Goal: Communication & Community: Answer question/provide support

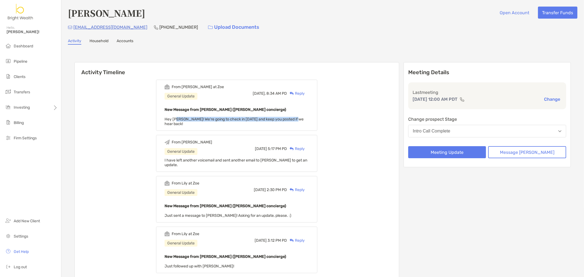
drag, startPoint x: 195, startPoint y: 120, endPoint x: 303, endPoint y: 116, distance: 108.2
click at [303, 116] on div "From [PERSON_NAME] at [PERSON_NAME] General Update [DATE], 8:34 AM PD Reply New…" at bounding box center [236, 105] width 161 height 51
drag, startPoint x: 204, startPoint y: 152, endPoint x: 291, endPoint y: 154, distance: 87.6
click at [291, 158] on span "I have left another voicemail and sent another email to [PERSON_NAME] to get an…" at bounding box center [236, 162] width 143 height 9
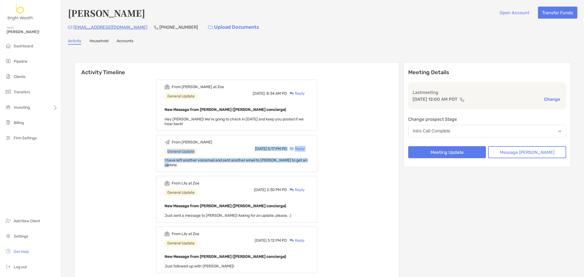
drag, startPoint x: 317, startPoint y: 155, endPoint x: 171, endPoint y: 152, distance: 145.4
click at [171, 152] on div "From [PERSON_NAME] General Update [DATE] 5:17 PM PD Reply I have left another v…" at bounding box center [236, 153] width 161 height 37
click at [200, 120] on span "Hey [PERSON_NAME]! We're going to check in [DATE] and keep you posted if we hea…" at bounding box center [234, 121] width 139 height 9
drag, startPoint x: 207, startPoint y: 118, endPoint x: 263, endPoint y: 119, distance: 55.9
click at [255, 118] on span "Hey [PERSON_NAME]! We're going to check in [DATE] and keep you posted if we hea…" at bounding box center [234, 121] width 139 height 9
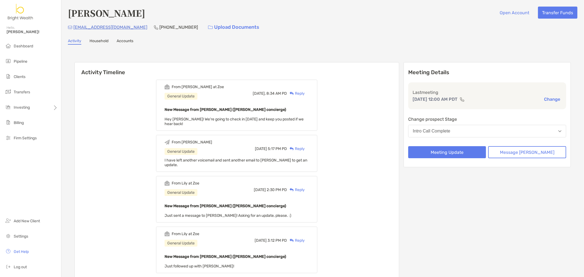
click at [304, 119] on span "Hey [PERSON_NAME]! We're going to check in [DATE] and keep you posted if we hea…" at bounding box center [234, 121] width 139 height 9
click at [305, 94] on div "Reply" at bounding box center [296, 94] width 18 height 6
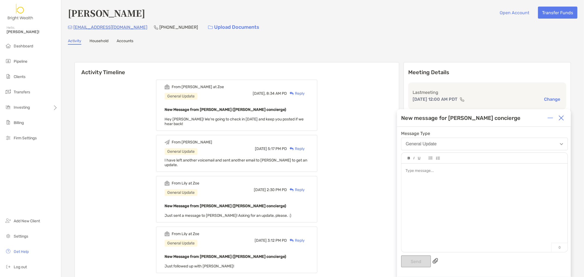
click at [483, 192] on div at bounding box center [484, 205] width 166 height 83
click at [417, 262] on button "Send" at bounding box center [416, 261] width 30 height 12
